Goal: Task Accomplishment & Management: Manage account settings

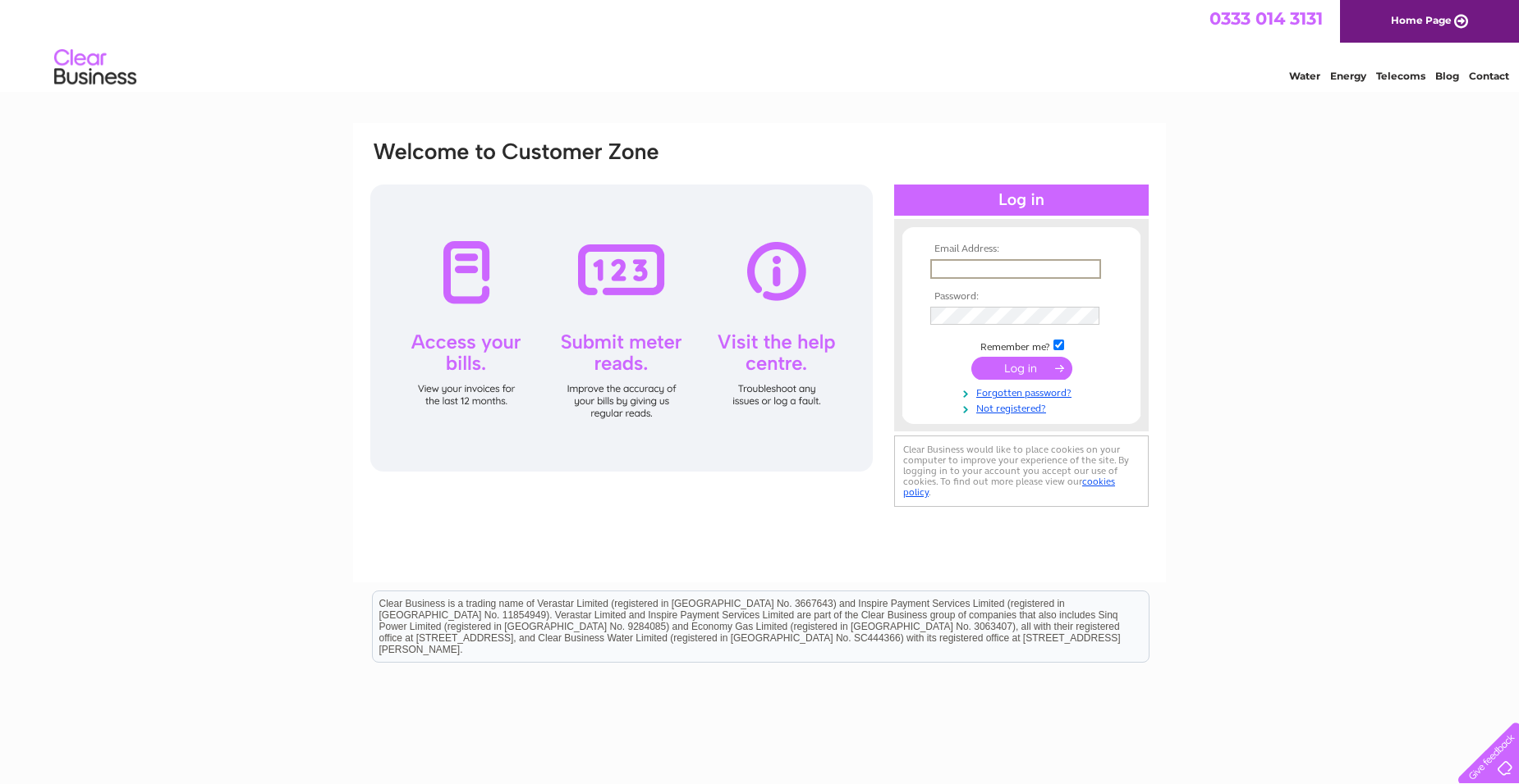
click at [996, 271] on input "text" at bounding box center [1015, 269] width 171 height 19
type input "[PERSON_NAME][EMAIL_ADDRESS][DOMAIN_NAME]"
click at [971, 356] on input "submit" at bounding box center [1021, 368] width 101 height 23
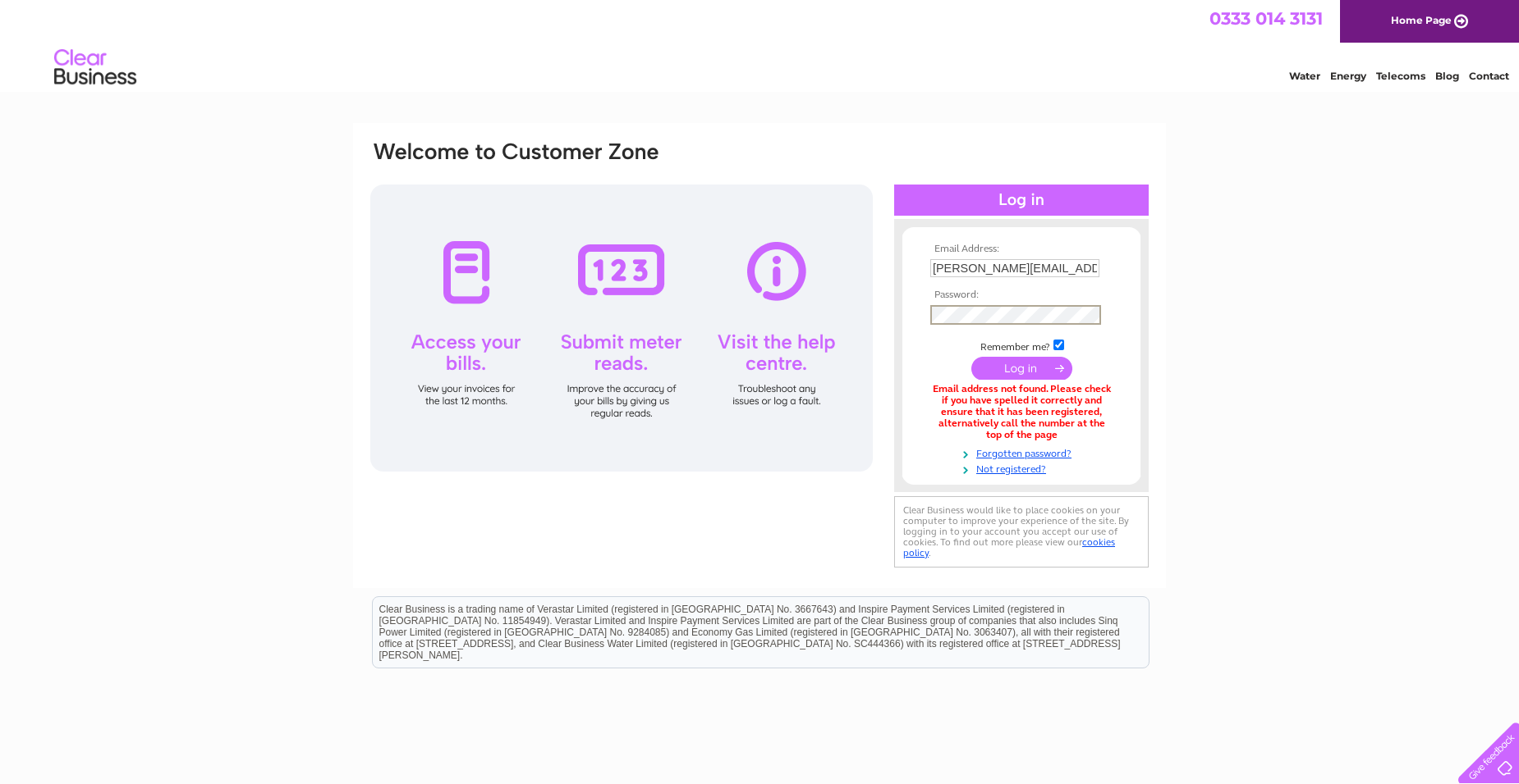
click at [971, 356] on input "submit" at bounding box center [1021, 368] width 101 height 23
